Goal: Task Accomplishment & Management: Use online tool/utility

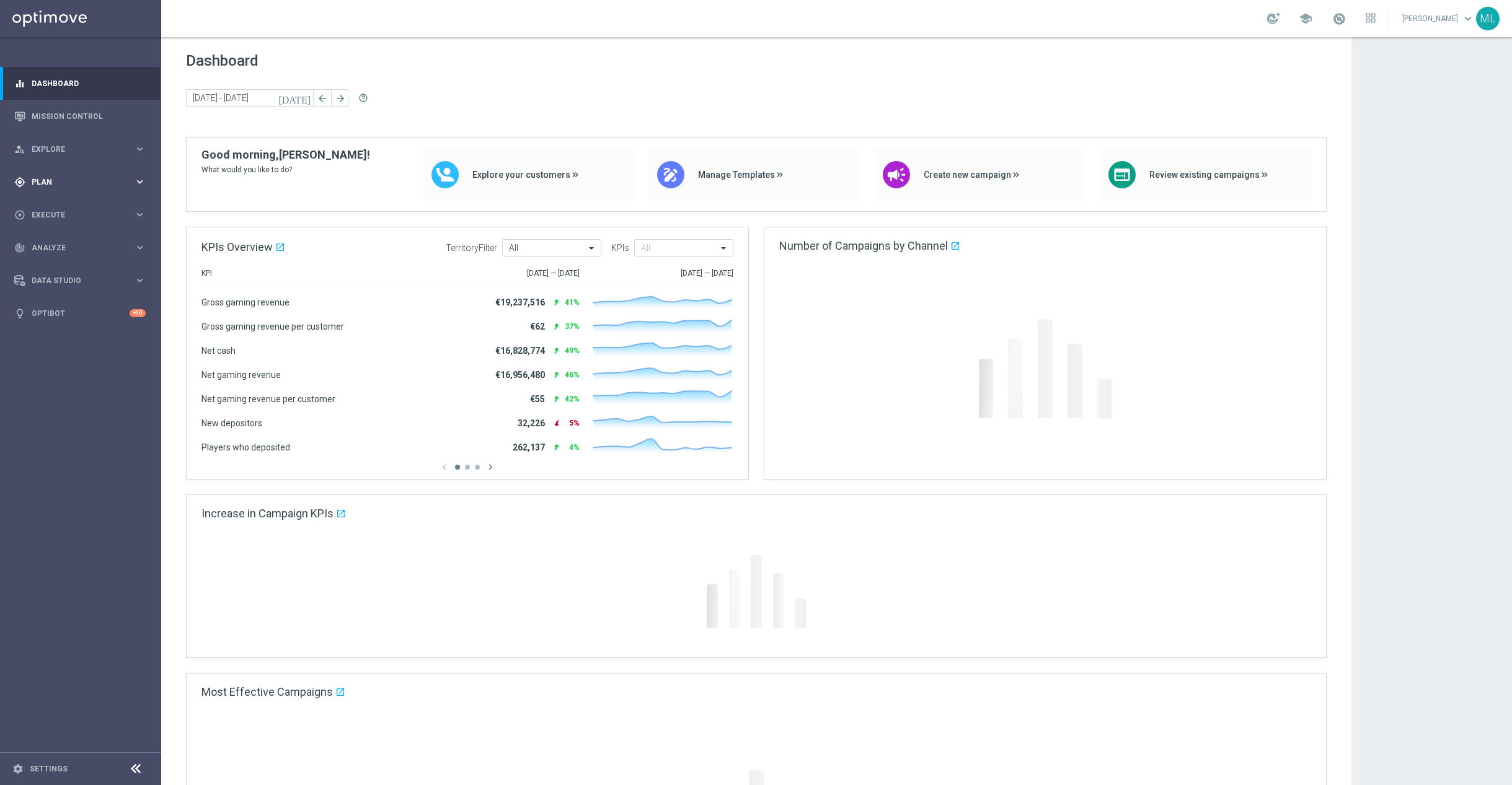
click at [142, 182] on icon "keyboard_arrow_right" at bounding box center [139, 181] width 12 height 12
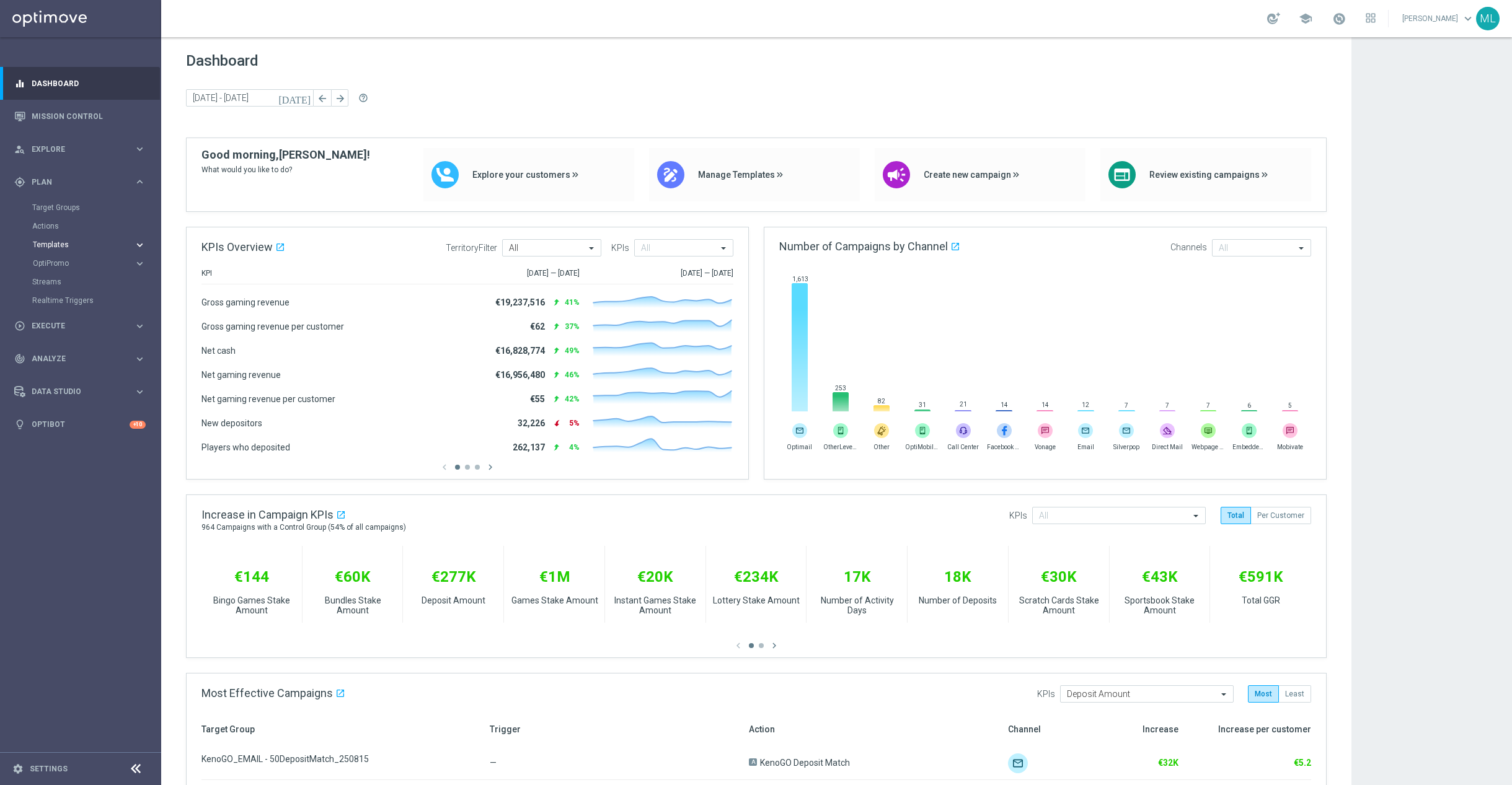
click at [137, 242] on icon "keyboard_arrow_right" at bounding box center [139, 245] width 12 height 12
click at [59, 264] on link "Optimail" at bounding box center [83, 263] width 90 height 10
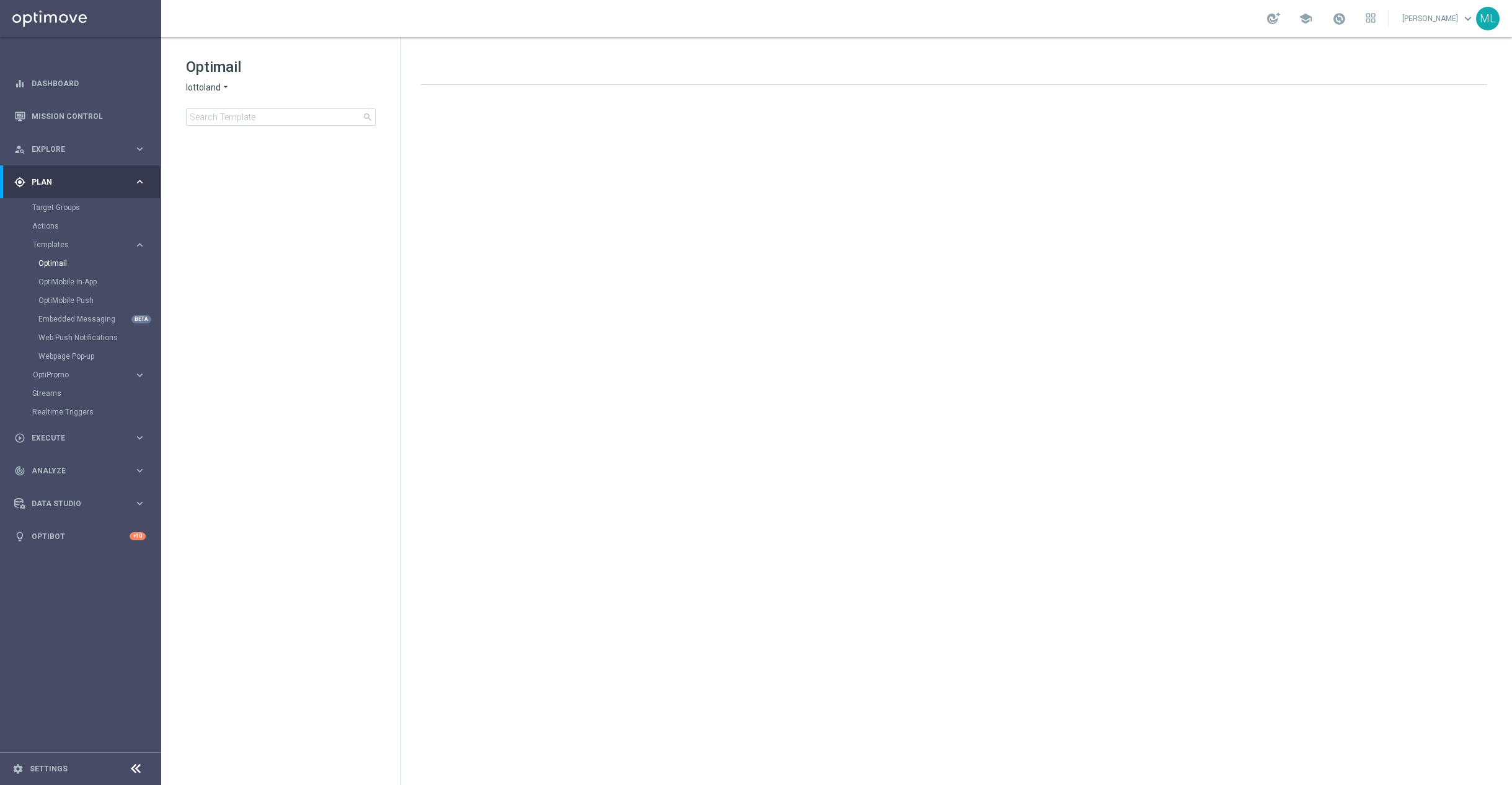
click at [225, 89] on icon "arrow_drop_down" at bounding box center [225, 88] width 10 height 12
click at [237, 118] on div "KenoGO" at bounding box center [233, 116] width 93 height 15
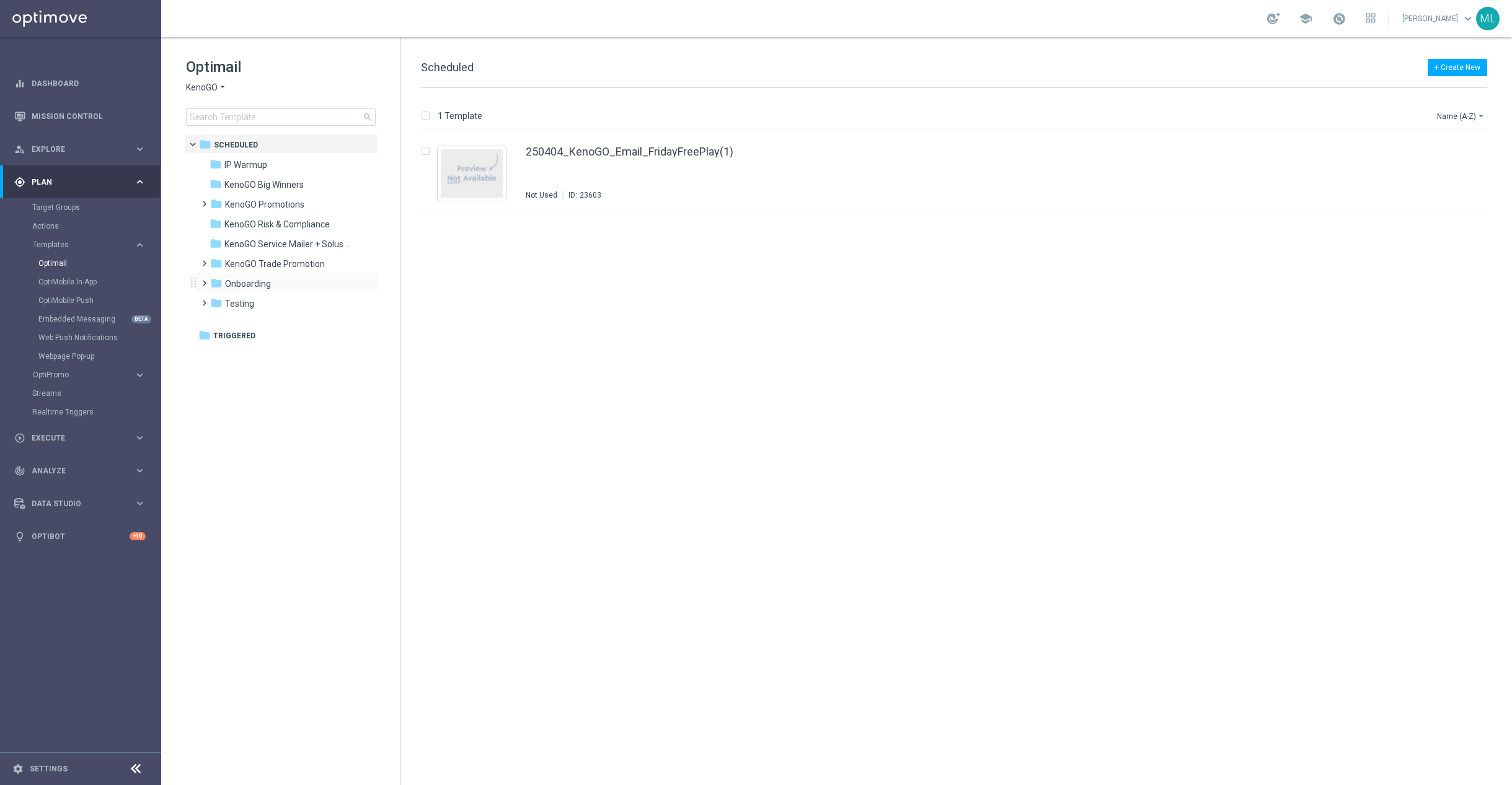
click at [205, 280] on span at bounding box center [202, 278] width 5 height 5
click at [263, 339] on div "folder V2" at bounding box center [288, 343] width 132 height 14
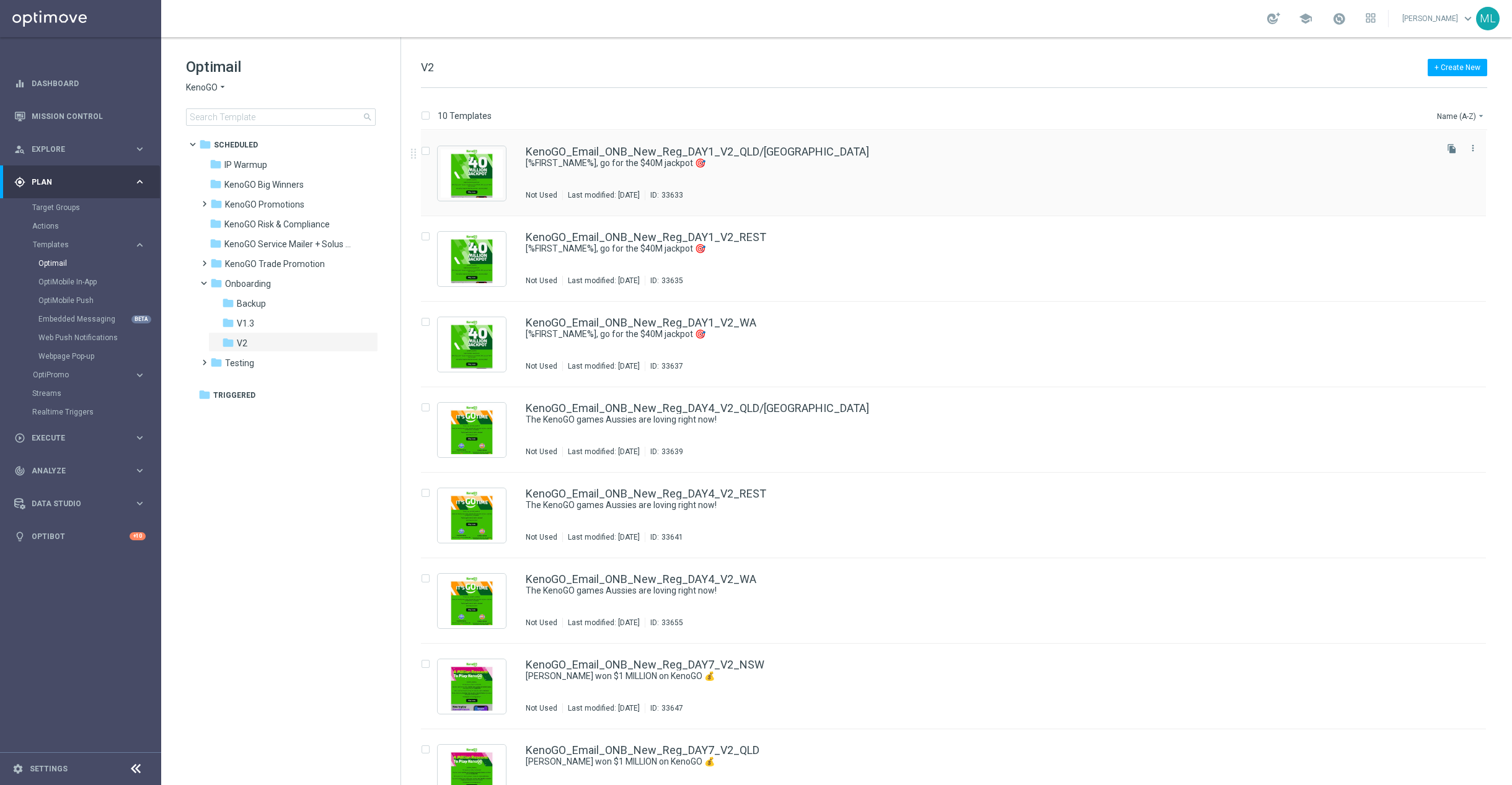
click at [841, 173] on div "KenoGO_Email_ONB_New_Reg_DAY1_V2_QLD/[GEOGRAPHIC_DATA] [%FIRST_NAME%], go for t…" at bounding box center [980, 173] width 908 height 54
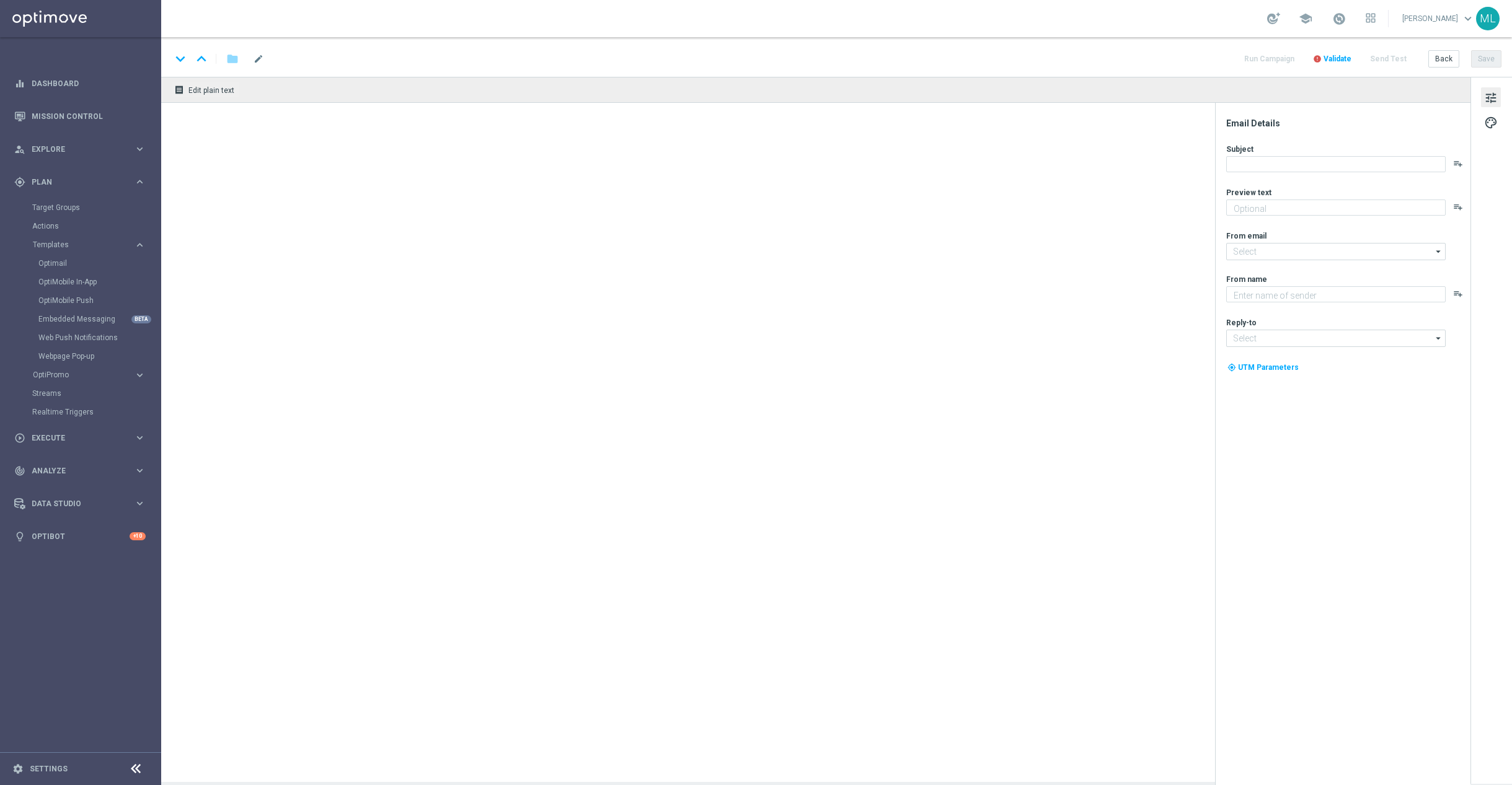
type textarea "Draws every 3 minutes – win big!"
type input "[EMAIL_ADDRESS][DOMAIN_NAME]"
type textarea "KenoGO"
type input "[EMAIL_ADDRESS][DOMAIN_NAME]"
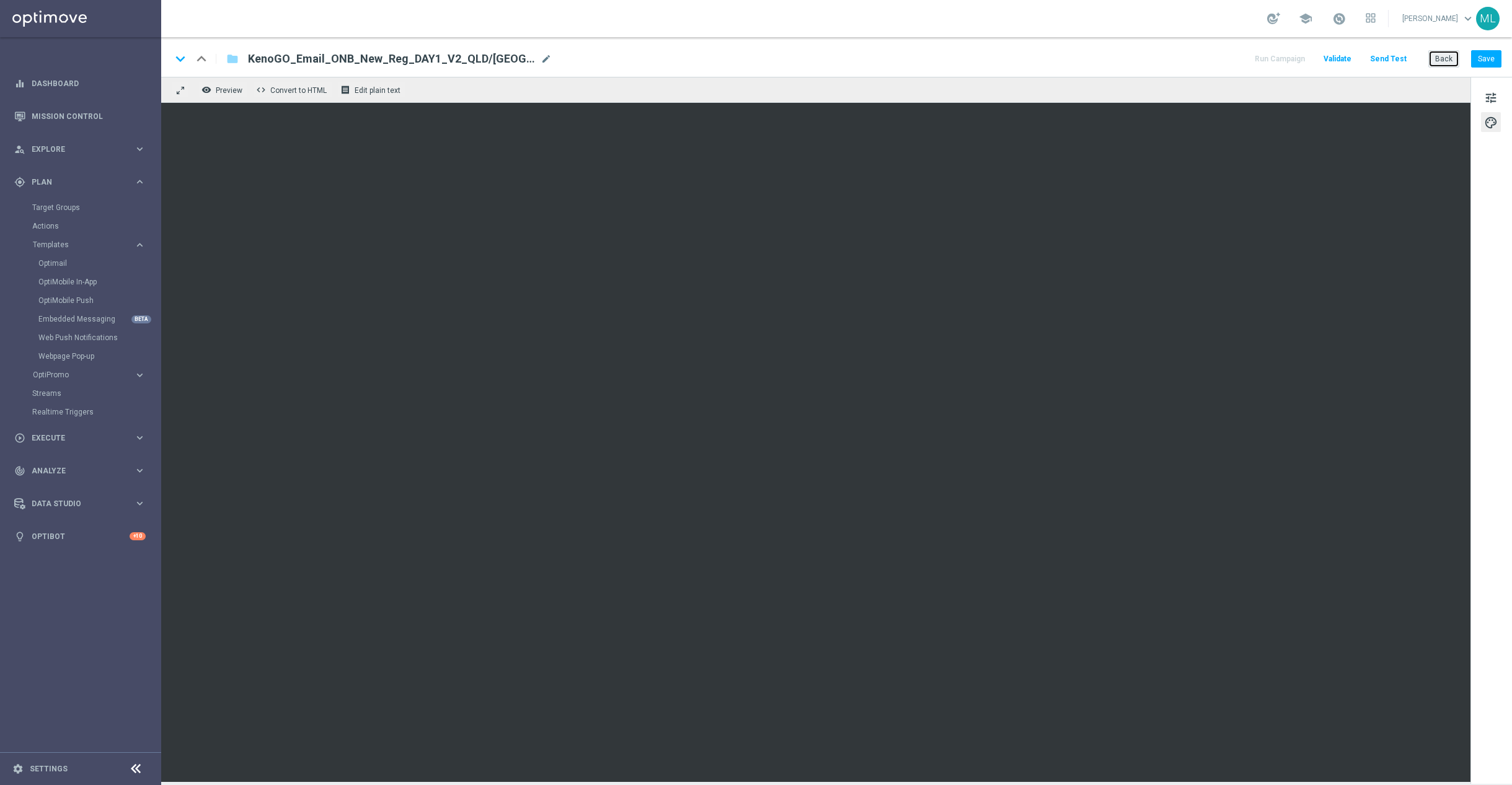
click at [1445, 57] on button "Back" at bounding box center [1443, 58] width 31 height 17
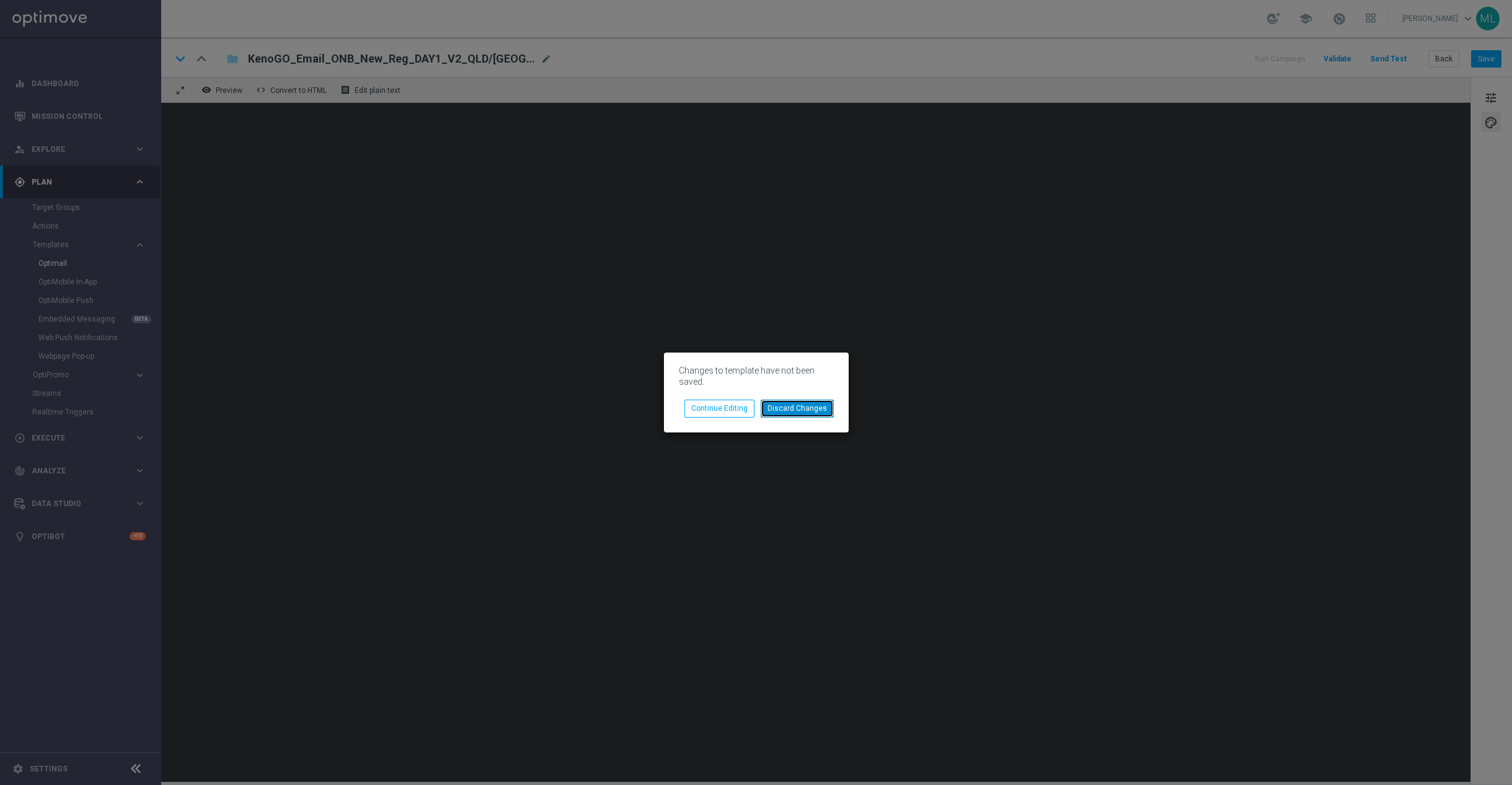
click at [798, 409] on button "Discard Changes" at bounding box center [798, 408] width 73 height 17
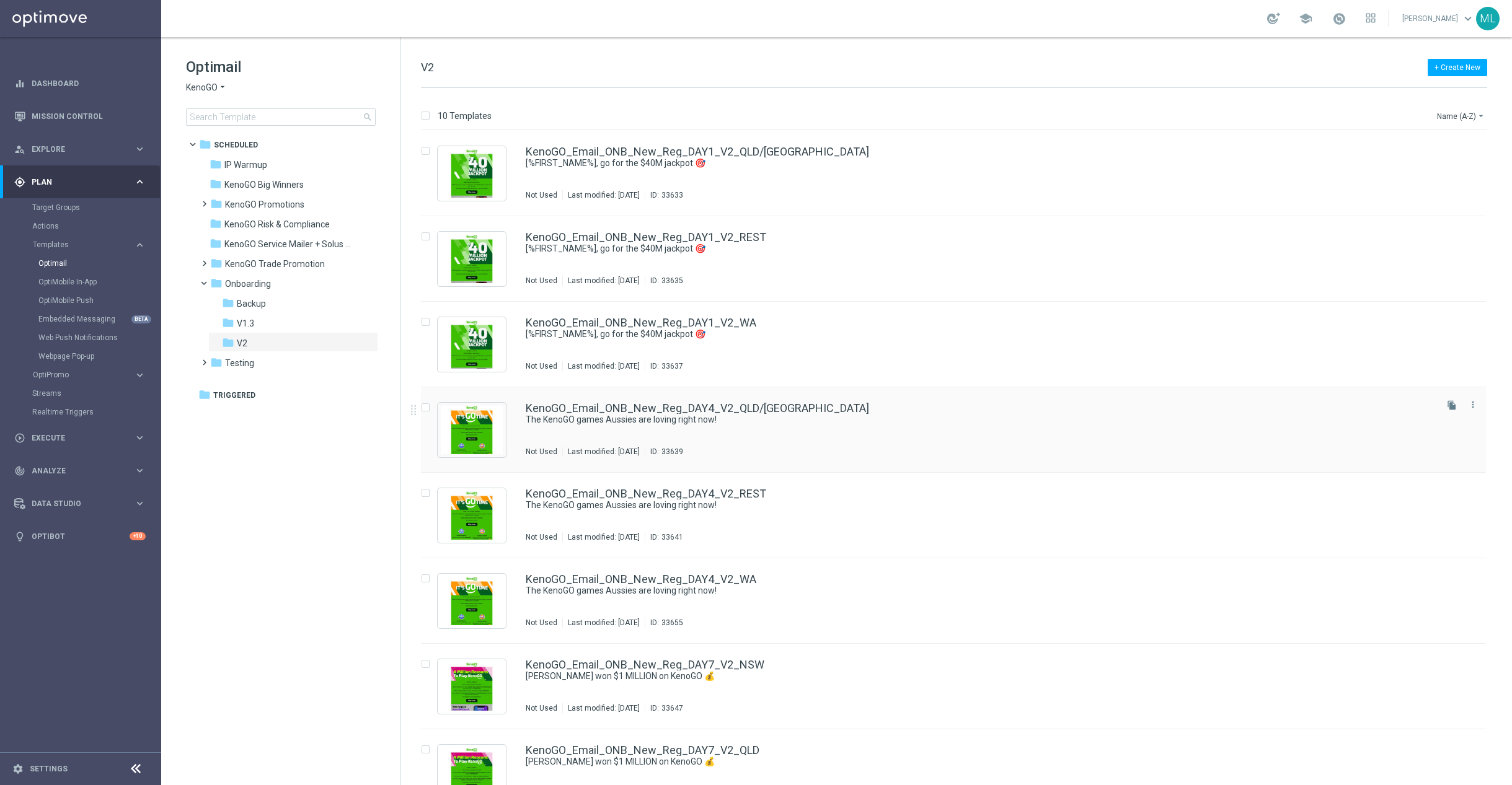
click at [827, 411] on div "KenoGO_Email_ONB_New_Reg_DAY4_V2_QLD/[GEOGRAPHIC_DATA]" at bounding box center [980, 409] width 908 height 11
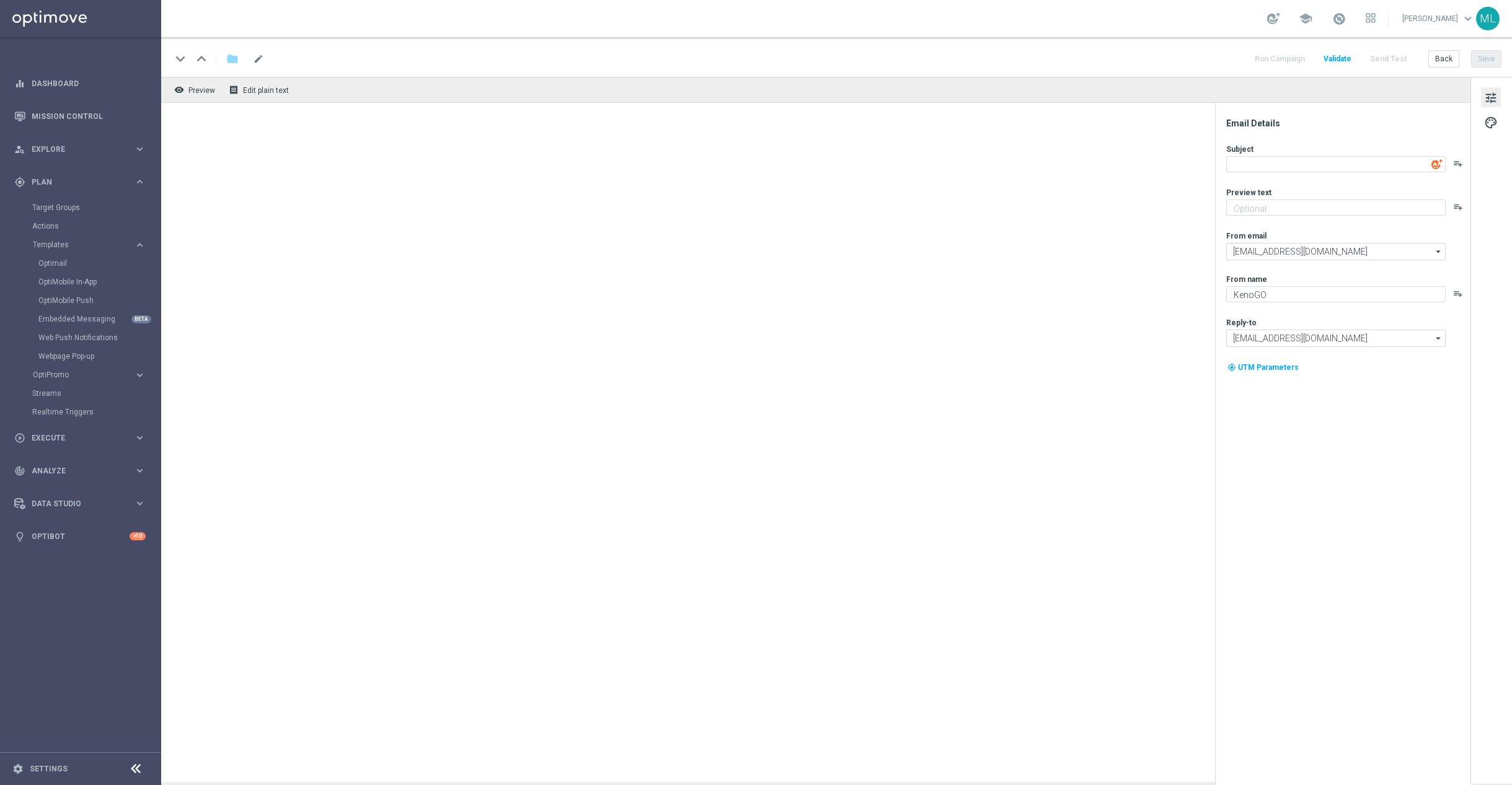
type textarea "The KenoGO games Aussies are loving right now!"
type textarea "From the classics to the world’s biggest Keno…"
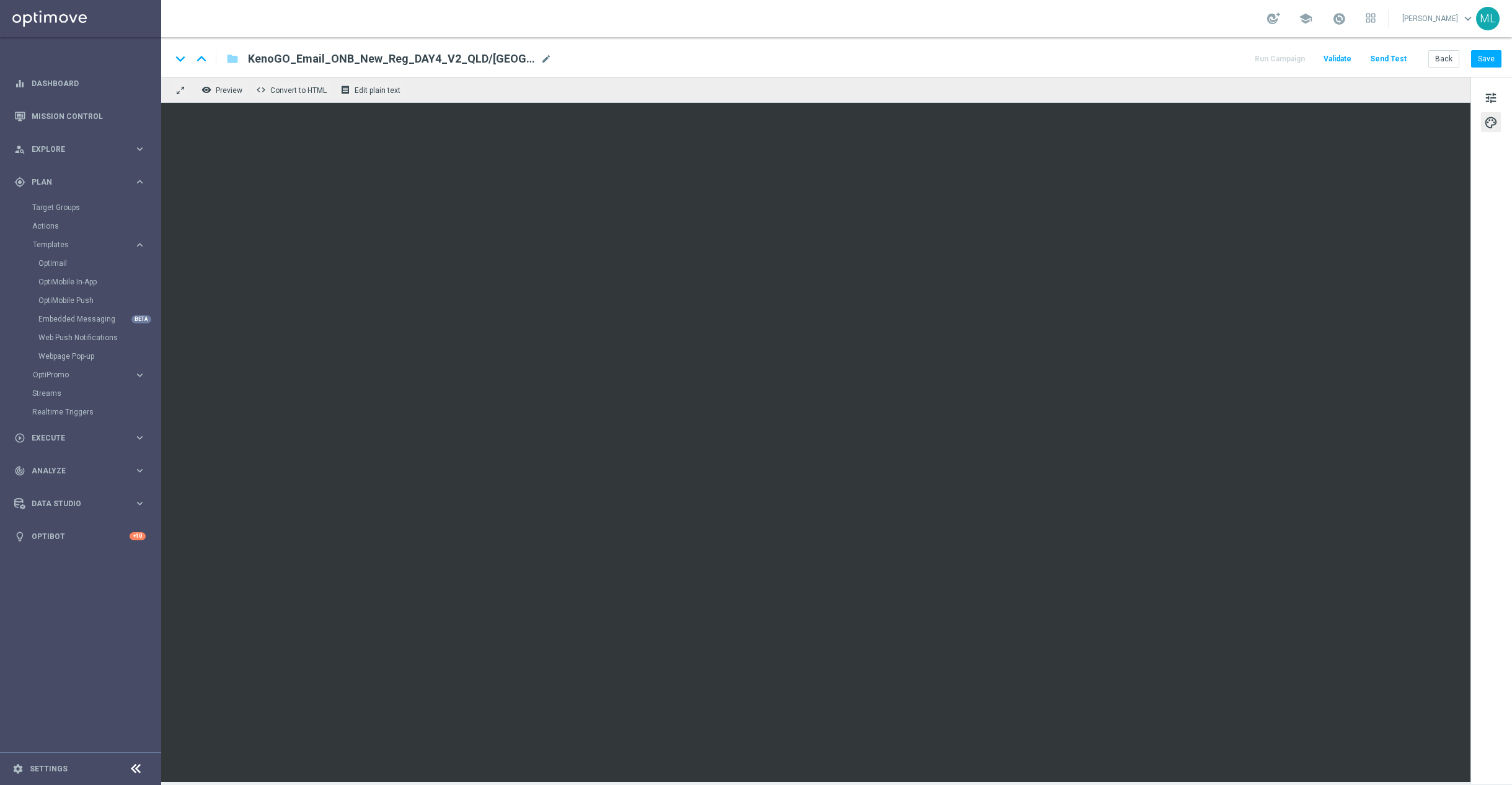
click at [1029, 77] on div "remove_red_eye Preview code Convert to HTML receipt Edit plain text" at bounding box center [815, 89] width 1309 height 26
click at [1074, 79] on div "remove_red_eye Preview code Convert to HTML receipt Edit plain text" at bounding box center [815, 89] width 1309 height 26
click at [1029, 62] on div "keyboard_arrow_down keyboard_arrow_up folder KenoGO_Email_ONB_New_Reg_DAY4_V2_Q…" at bounding box center [836, 59] width 1330 height 16
click at [1492, 57] on button "Save" at bounding box center [1486, 58] width 30 height 17
